Goal: Contribute content

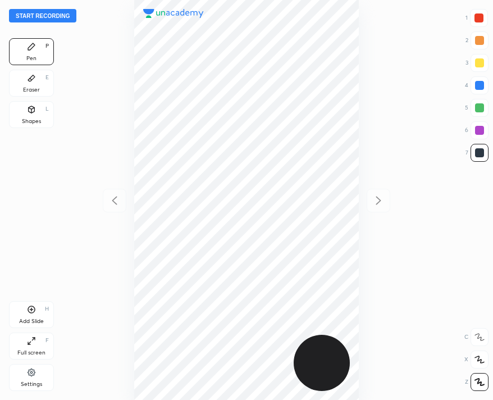
scroll to position [400, 313]
click at [44, 14] on button "Start recording" at bounding box center [42, 15] width 67 height 13
click at [481, 19] on div at bounding box center [479, 17] width 9 height 9
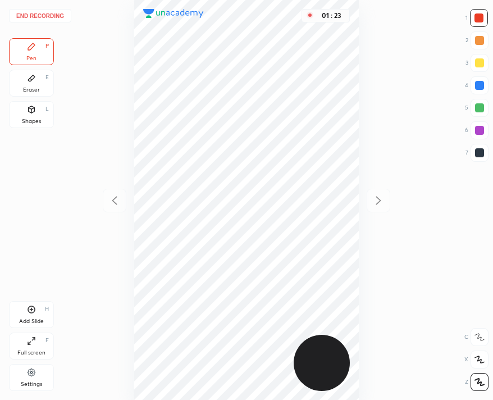
drag, startPoint x: 477, startPoint y: 149, endPoint x: 442, endPoint y: 130, distance: 40.5
click at [479, 149] on div at bounding box center [479, 152] width 9 height 9
click at [35, 312] on icon at bounding box center [31, 309] width 9 height 9
click at [33, 311] on icon at bounding box center [31, 309] width 9 height 9
click at [40, 309] on div "Add Slide H" at bounding box center [31, 314] width 45 height 27
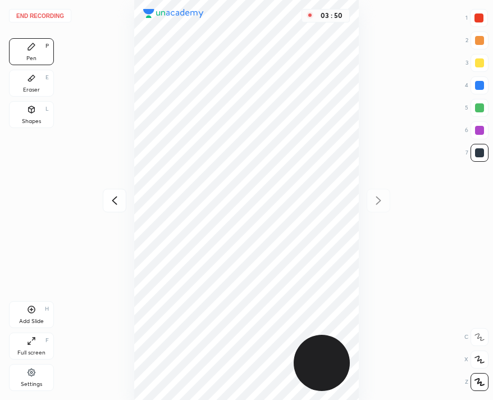
click at [56, 17] on button "End recording" at bounding box center [40, 15] width 62 height 13
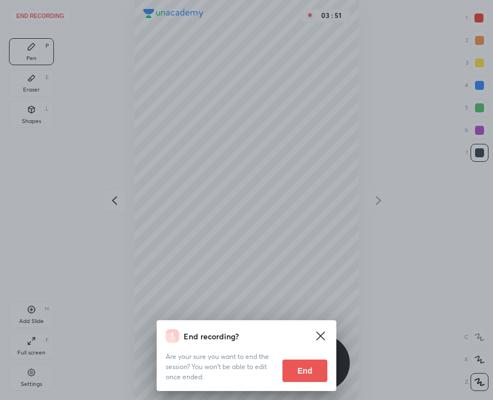
click at [300, 363] on button "End" at bounding box center [305, 370] width 45 height 22
